Goal: Communication & Community: Share content

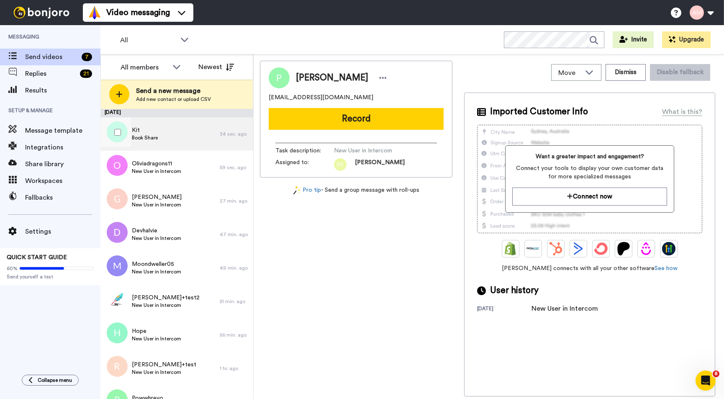
click at [143, 131] on span "Kit" at bounding box center [145, 130] width 26 height 8
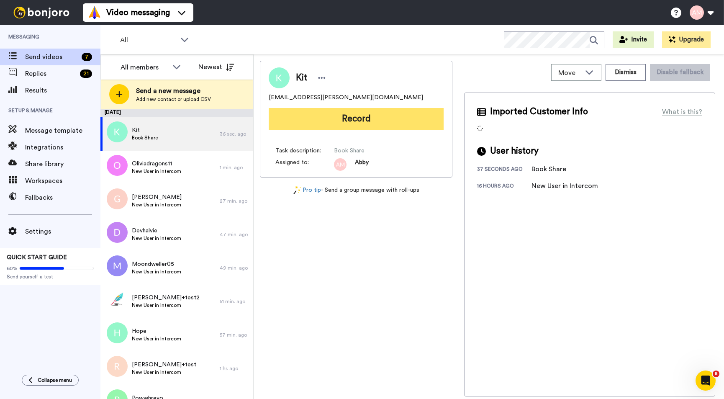
click at [336, 116] on button "Record" at bounding box center [356, 119] width 175 height 22
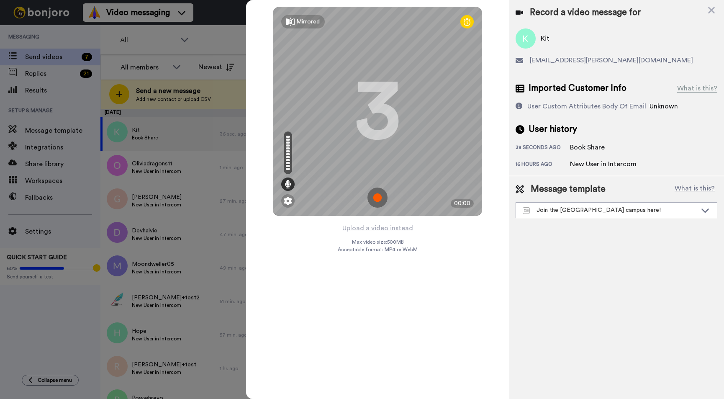
click at [374, 200] on img at bounding box center [377, 197] width 20 height 20
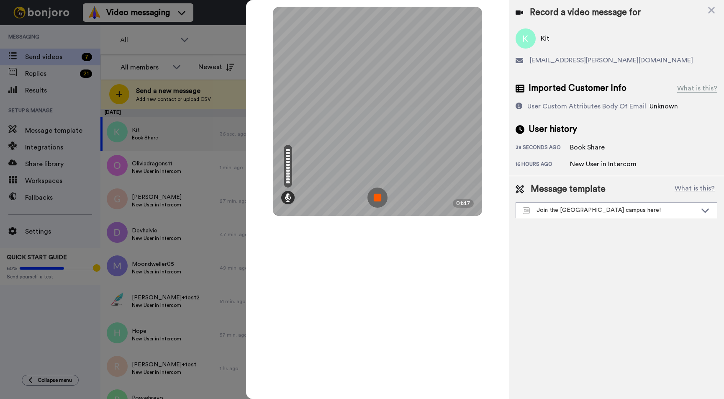
click at [379, 199] on img at bounding box center [377, 197] width 20 height 20
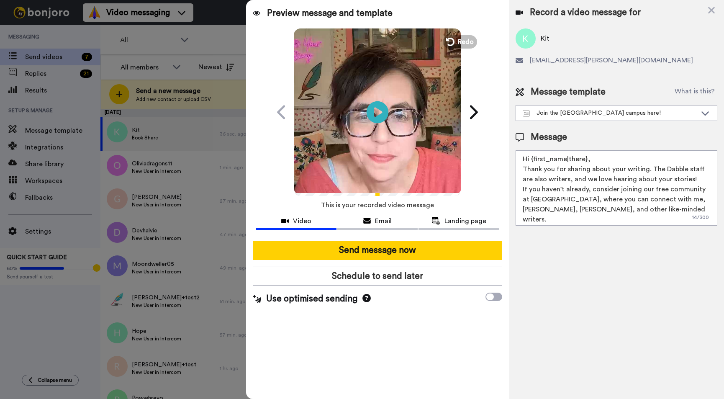
click at [375, 112] on icon "Play/Pause" at bounding box center [377, 112] width 22 height 40
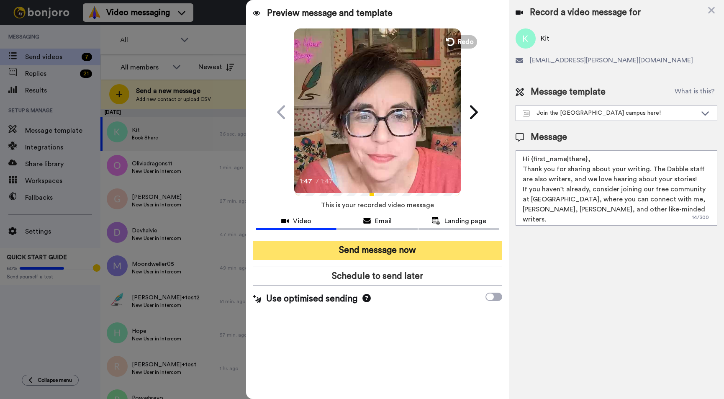
click at [355, 249] on button "Send message now" at bounding box center [377, 250] width 249 height 19
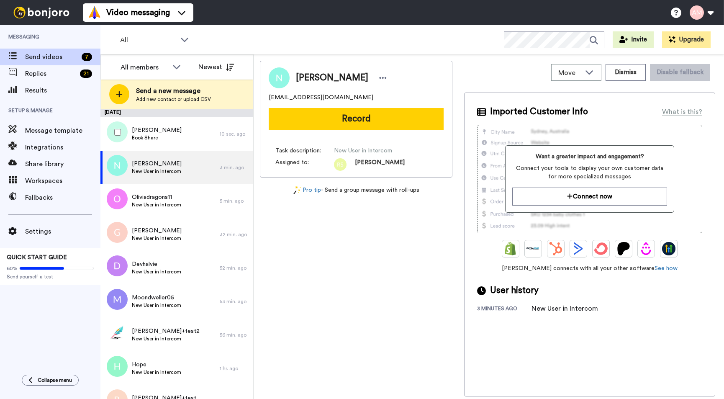
click at [128, 136] on div at bounding box center [116, 132] width 30 height 29
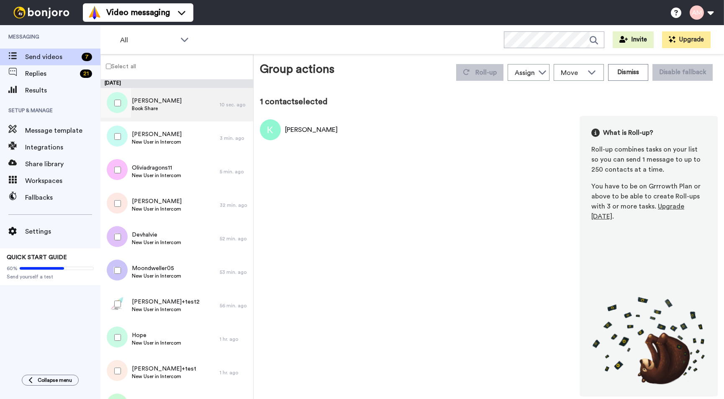
click at [145, 108] on span "Book Share" at bounding box center [157, 108] width 50 height 7
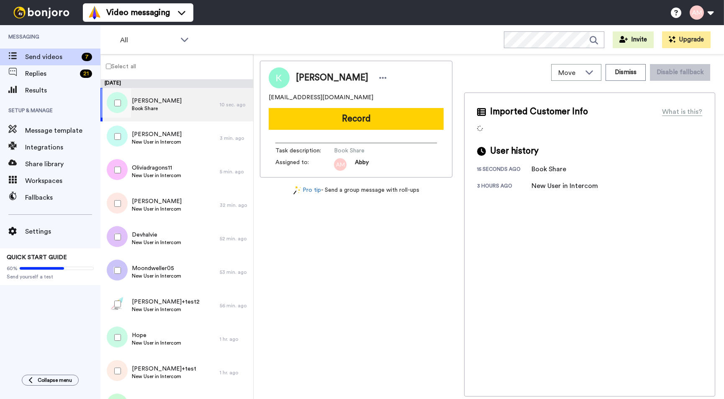
click at [330, 124] on button "Record" at bounding box center [356, 119] width 175 height 22
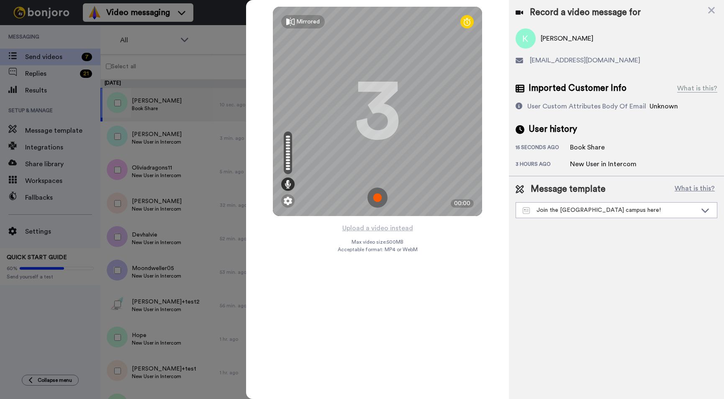
click at [378, 197] on img at bounding box center [377, 197] width 20 height 20
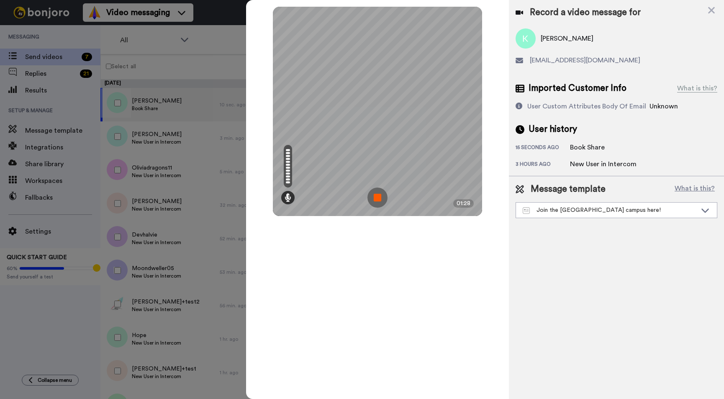
click at [374, 200] on img at bounding box center [377, 197] width 20 height 20
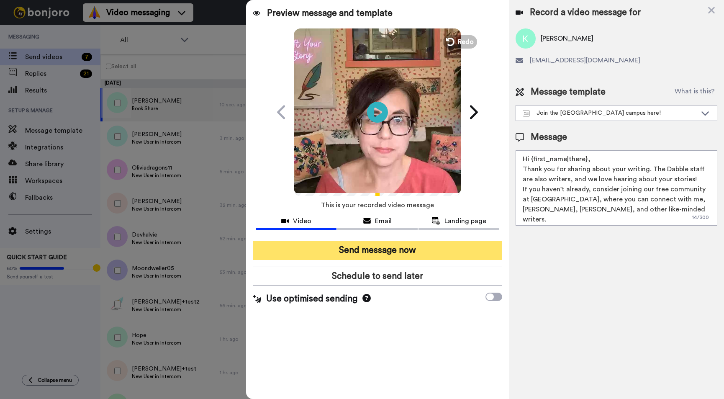
click at [356, 252] on button "Send message now" at bounding box center [377, 250] width 249 height 19
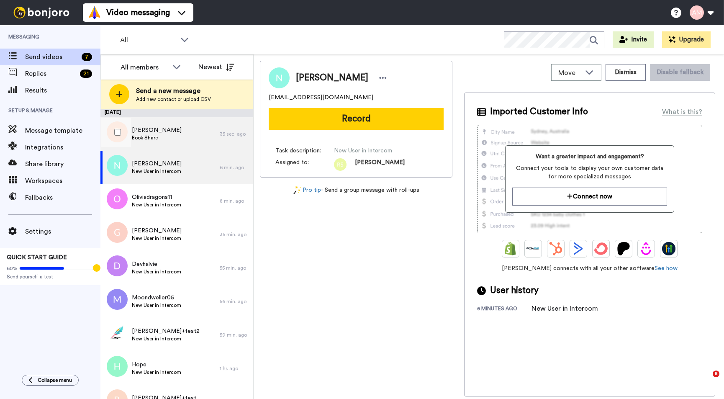
click at [157, 128] on span "[PERSON_NAME]" at bounding box center [157, 130] width 50 height 8
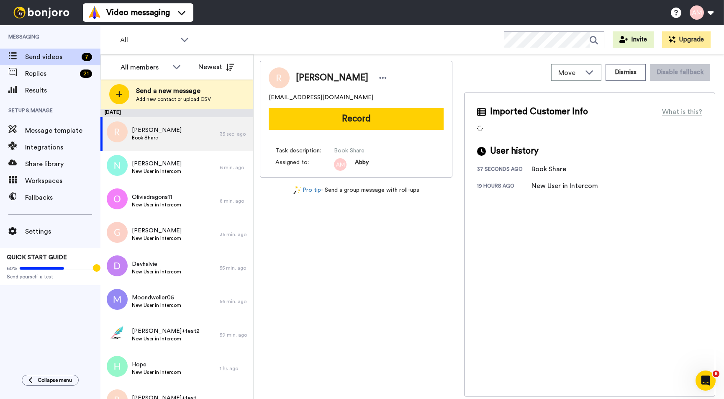
click at [341, 125] on button "Record" at bounding box center [356, 119] width 175 height 22
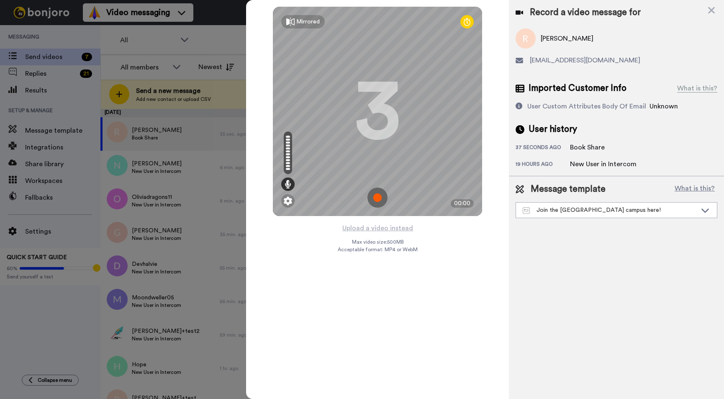
click at [377, 199] on img at bounding box center [377, 197] width 20 height 20
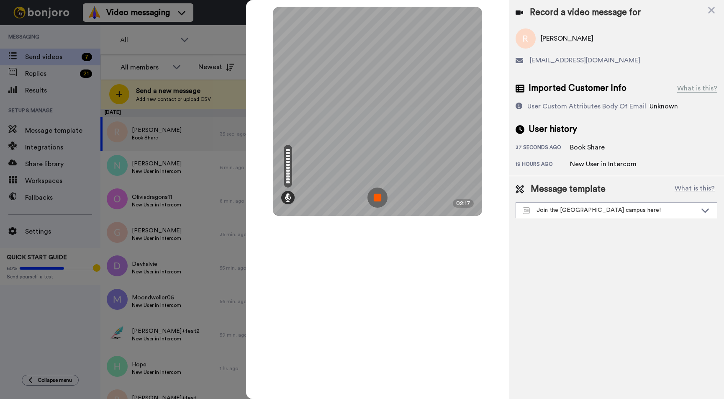
click at [378, 199] on img at bounding box center [377, 197] width 20 height 20
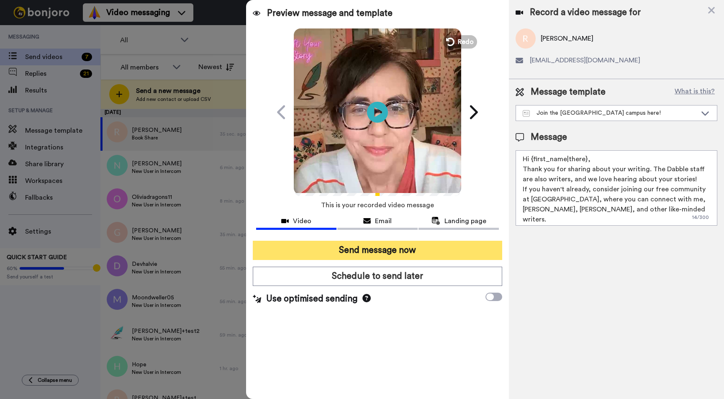
click at [350, 252] on button "Send message now" at bounding box center [377, 250] width 249 height 19
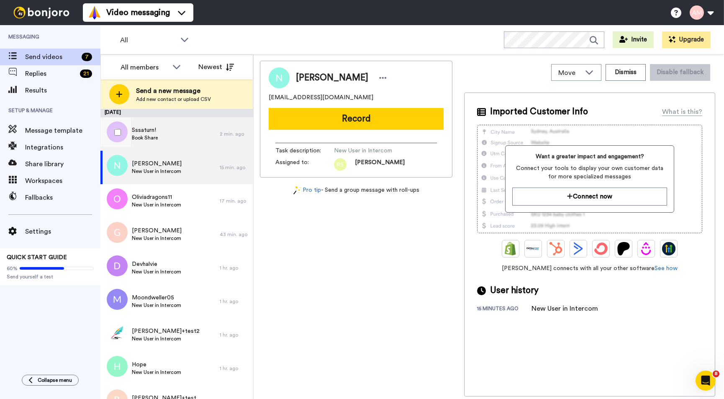
click at [151, 129] on span "Sssaturn!" at bounding box center [145, 130] width 26 height 8
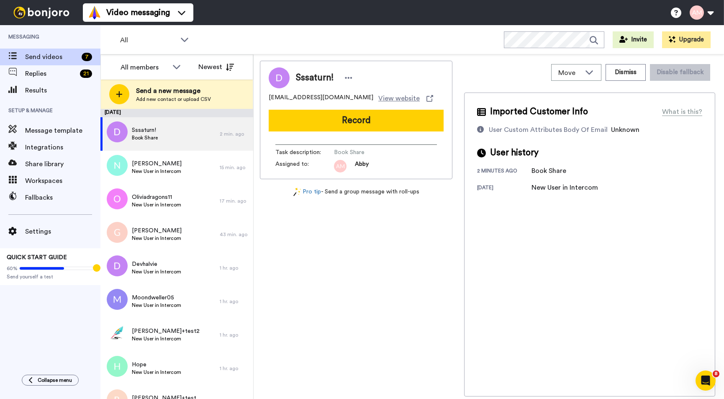
click at [334, 120] on button "Record" at bounding box center [356, 121] width 175 height 22
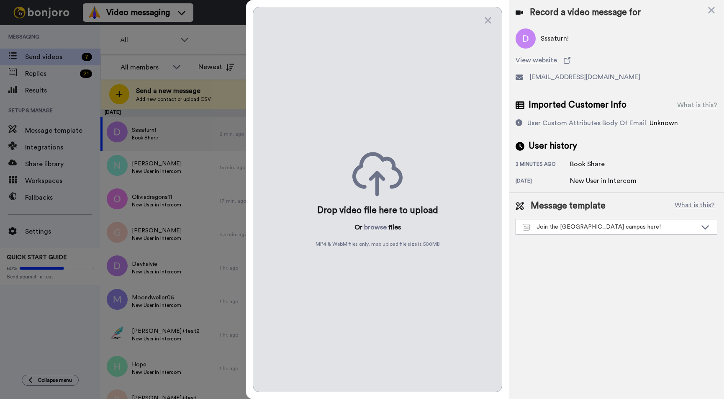
drag, startPoint x: 489, startPoint y: 21, endPoint x: 472, endPoint y: 27, distance: 18.0
click at [489, 21] on icon at bounding box center [487, 20] width 7 height 7
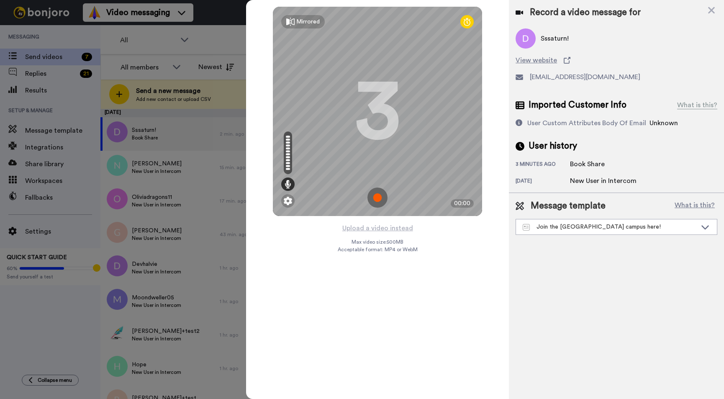
click at [377, 196] on img at bounding box center [377, 197] width 20 height 20
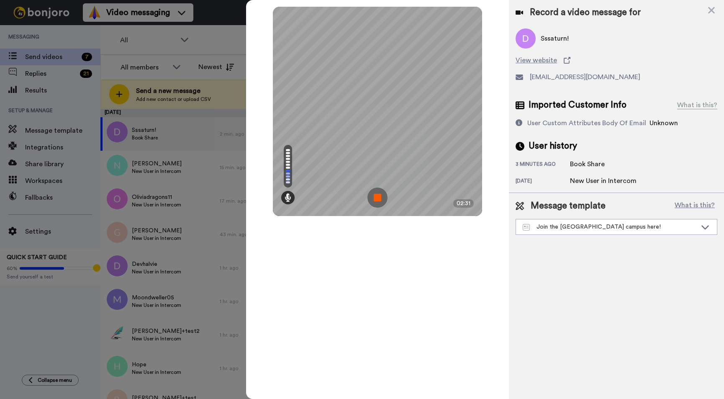
click at [378, 196] on img at bounding box center [377, 197] width 20 height 20
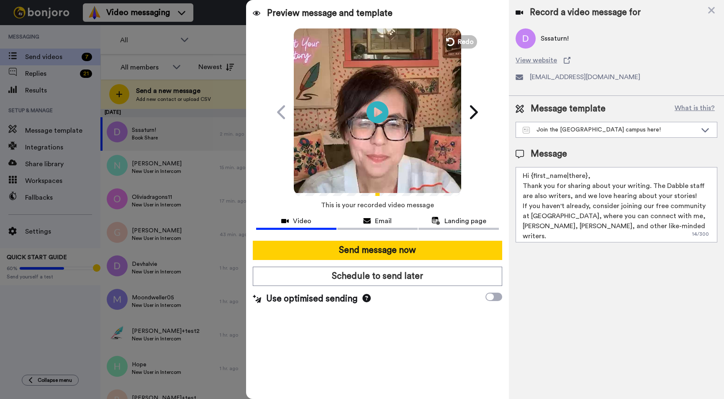
click at [376, 113] on icon "Play/Pause" at bounding box center [377, 112] width 22 height 40
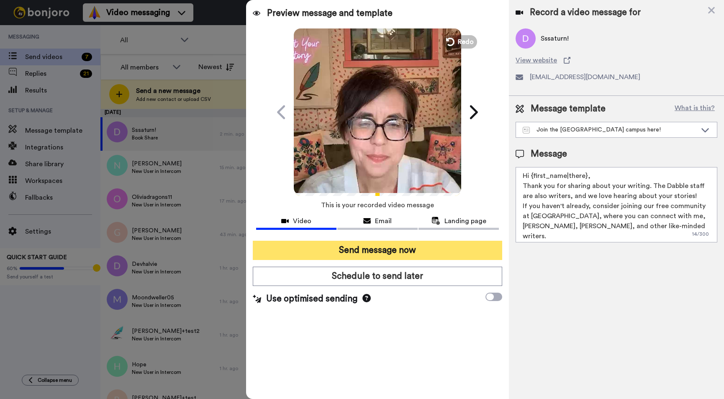
click at [369, 252] on button "Send message now" at bounding box center [377, 250] width 249 height 19
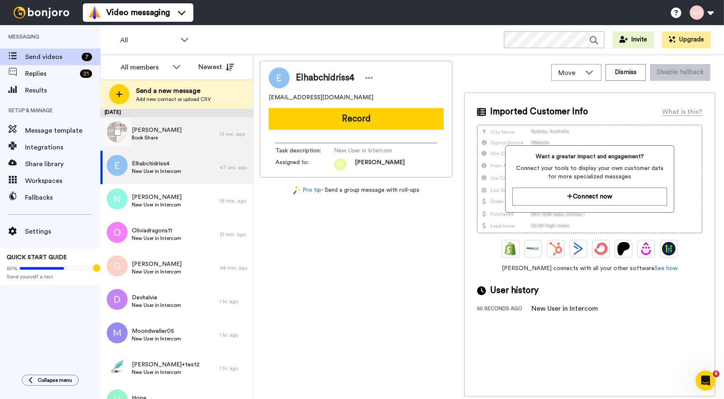
click at [160, 130] on span "Clare Thompson" at bounding box center [157, 130] width 50 height 8
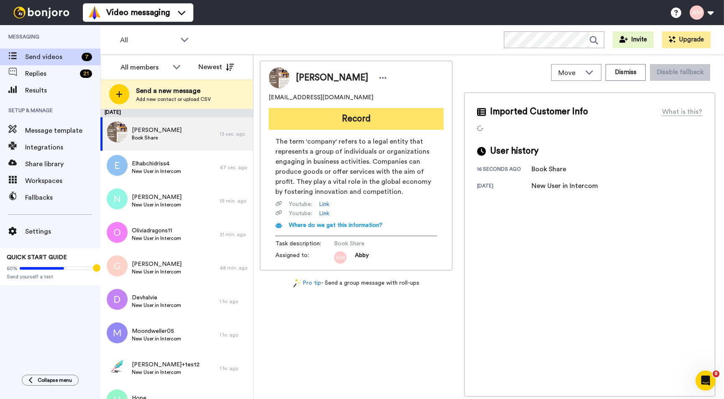
click at [368, 123] on button "Record" at bounding box center [356, 119] width 175 height 22
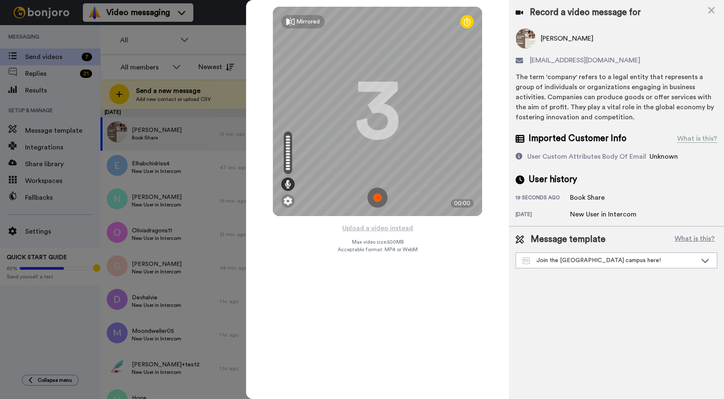
click at [382, 200] on img at bounding box center [377, 197] width 20 height 20
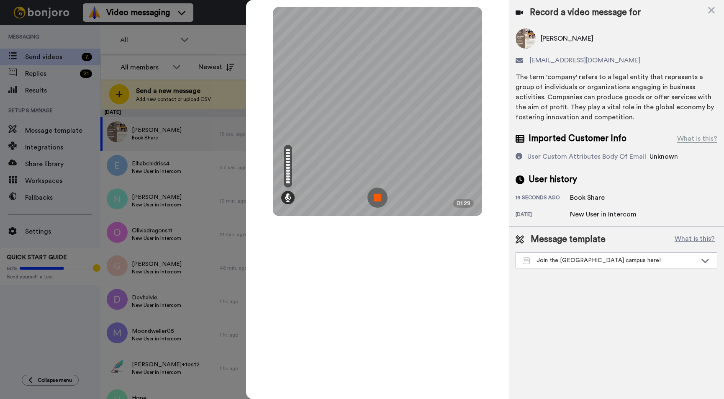
click at [372, 205] on img at bounding box center [377, 197] width 20 height 20
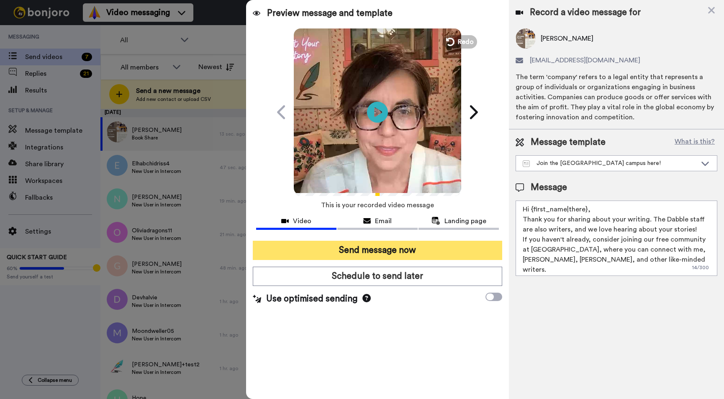
click at [341, 252] on button "Send message now" at bounding box center [377, 250] width 249 height 19
